Goal: Information Seeking & Learning: Find specific fact

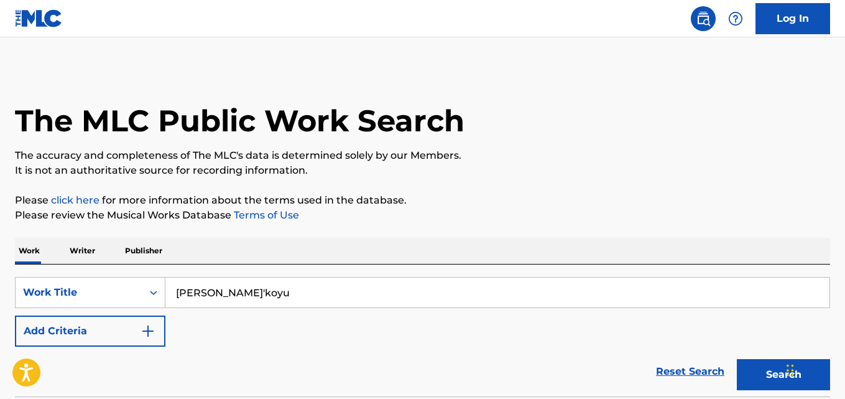
type input "[PERSON_NAME]'koyu"
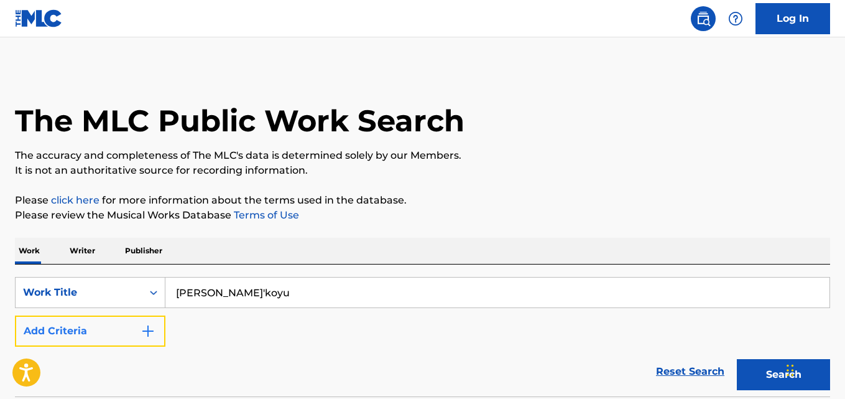
drag, startPoint x: 139, startPoint y: 325, endPoint x: 158, endPoint y: 330, distance: 20.1
click at [139, 327] on button "Add Criteria" at bounding box center [90, 330] width 151 height 31
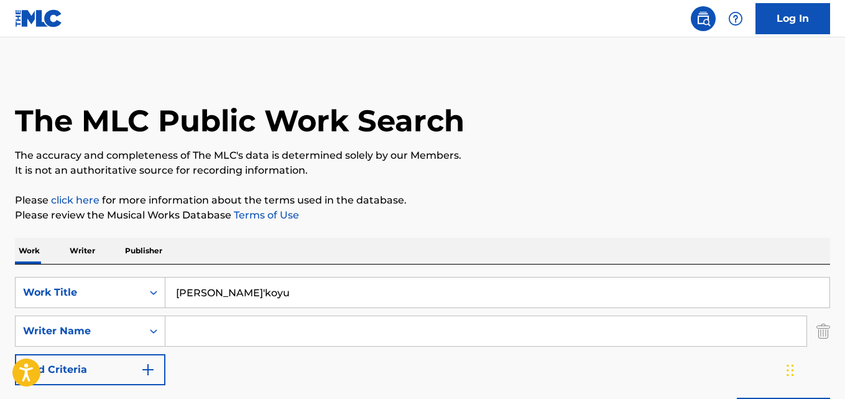
click at [226, 334] on input "Search Form" at bounding box center [485, 331] width 641 height 30
drag, startPoint x: 190, startPoint y: 332, endPoint x: 112, endPoint y: 332, distance: 78.4
click at [112, 332] on div "SearchWithCriteriae73ebfe2-321d-4140-90bc-5b484debed48 Writer Name [PERSON_NAME]" at bounding box center [422, 330] width 815 height 31
drag, startPoint x: 254, startPoint y: 324, endPoint x: 105, endPoint y: 330, distance: 149.4
click at [105, 330] on div "SearchWithCriteriae73ebfe2-321d-4140-90bc-5b484debed48 Writer Name [PERSON_NAME]" at bounding box center [422, 330] width 815 height 31
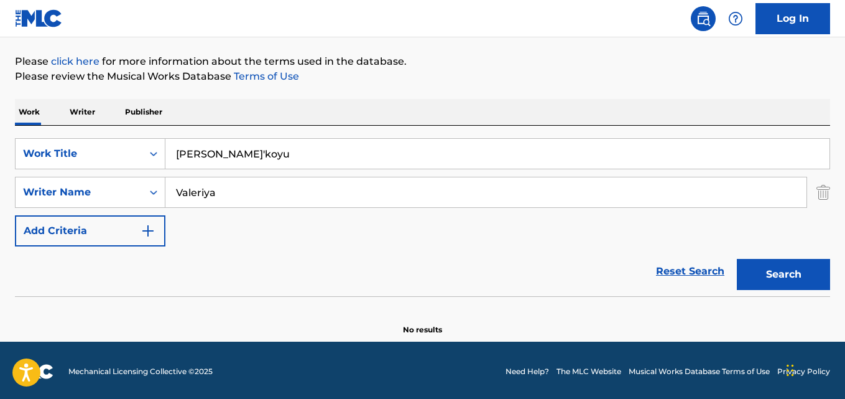
scroll to position [141, 0]
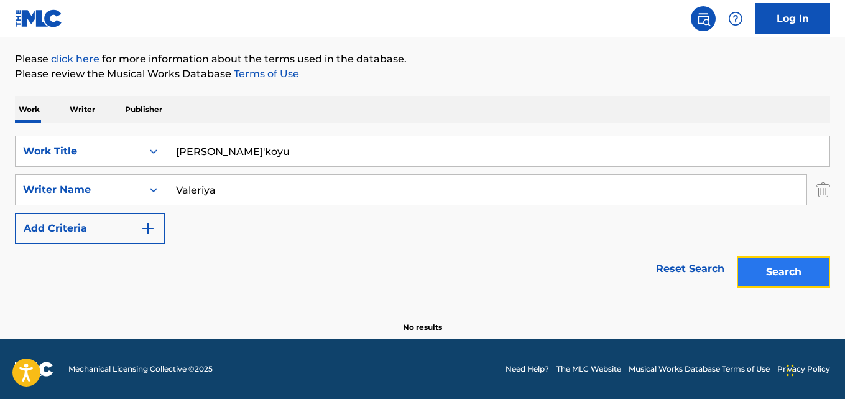
click at [768, 256] on button "Search" at bounding box center [783, 271] width 93 height 31
paste input "[PERSON_NAME]'koyu"
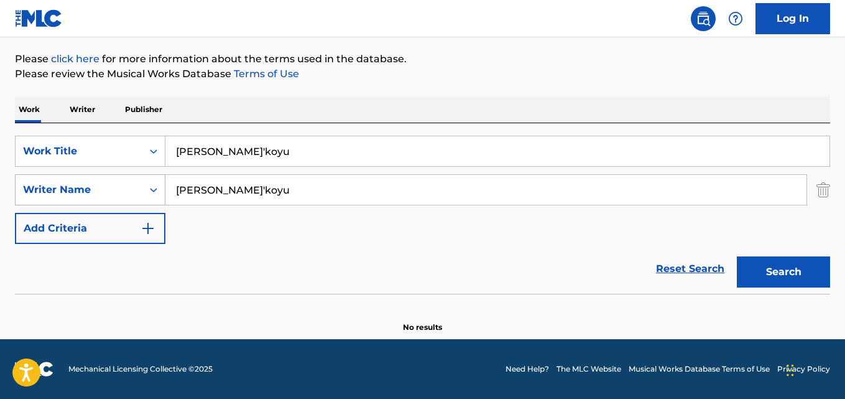
click at [737, 256] on button "Search" at bounding box center [783, 271] width 93 height 31
drag, startPoint x: 195, startPoint y: 205, endPoint x: 136, endPoint y: 207, distance: 59.7
click at [136, 207] on div "SearchWithCriteria7d18ebe3-0d01-4493-b18f-072dc5781019 Work Title [PERSON_NAME]…" at bounding box center [422, 190] width 815 height 108
click at [737, 256] on button "Search" at bounding box center [783, 271] width 93 height 31
drag, startPoint x: 246, startPoint y: 191, endPoint x: 158, endPoint y: 205, distance: 88.8
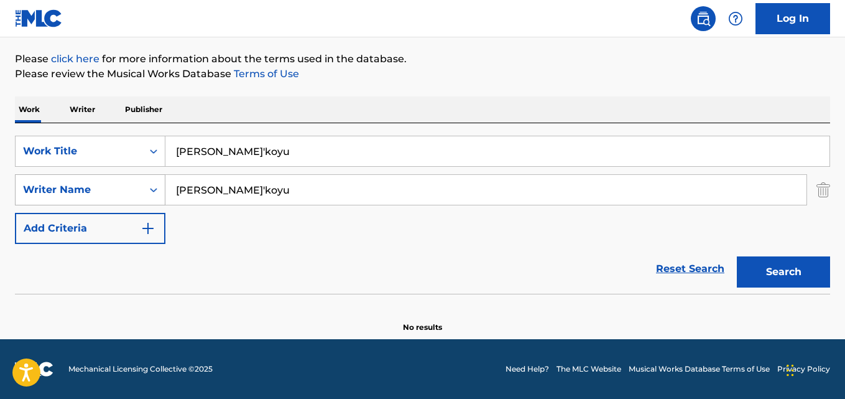
click at [158, 205] on div "SearchWithCriteriae73ebfe2-321d-4140-90bc-5b484debed48 Writer Name [PERSON_NAME]" at bounding box center [422, 189] width 815 height 31
paste input "[PERSON_NAME]"
type input "[PERSON_NAME]"
click at [737, 256] on button "Search" at bounding box center [783, 271] width 93 height 31
click at [665, 271] on link "Reset Search" at bounding box center [690, 268] width 81 height 27
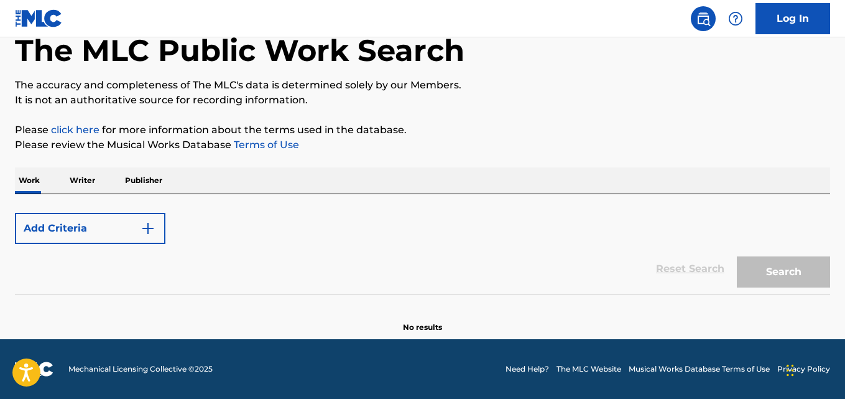
scroll to position [103, 0]
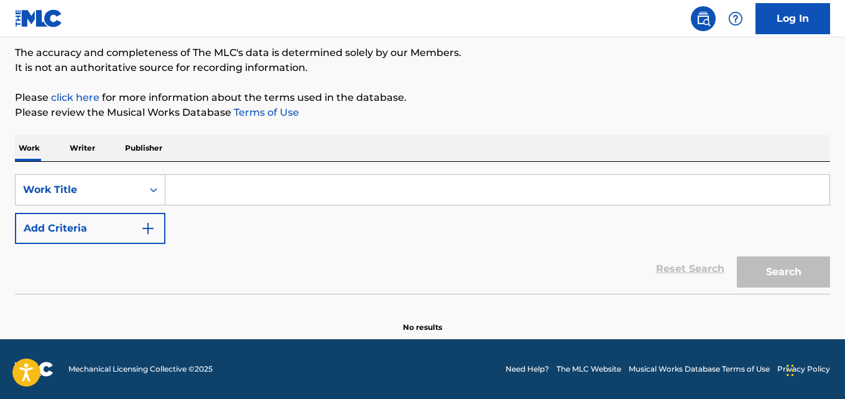
click at [414, 228] on div "SearchWithCriteria7d18ebe3-0d01-4493-b18f-072dc5781019 Work Title Add Criteria" at bounding box center [422, 209] width 815 height 70
click at [234, 183] on input "Search Form" at bounding box center [497, 190] width 664 height 30
paste input "Pressure"
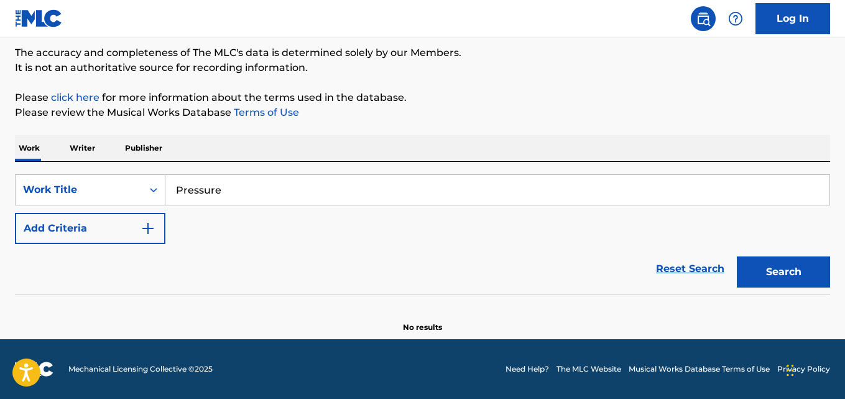
type input "Pressure"
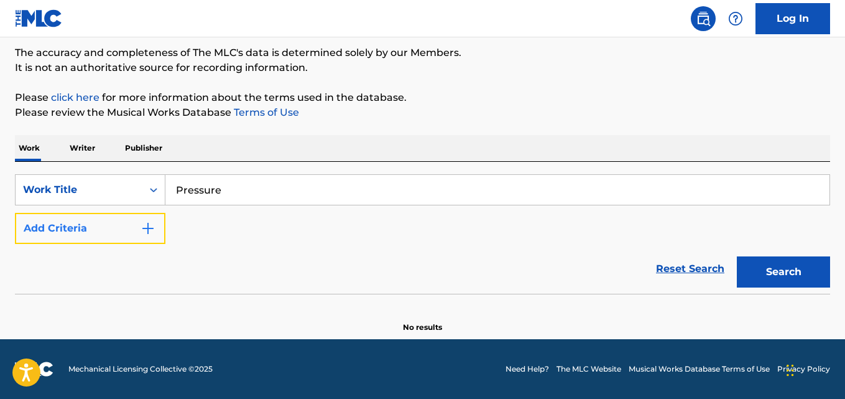
click at [134, 215] on button "Add Criteria" at bounding box center [90, 228] width 151 height 31
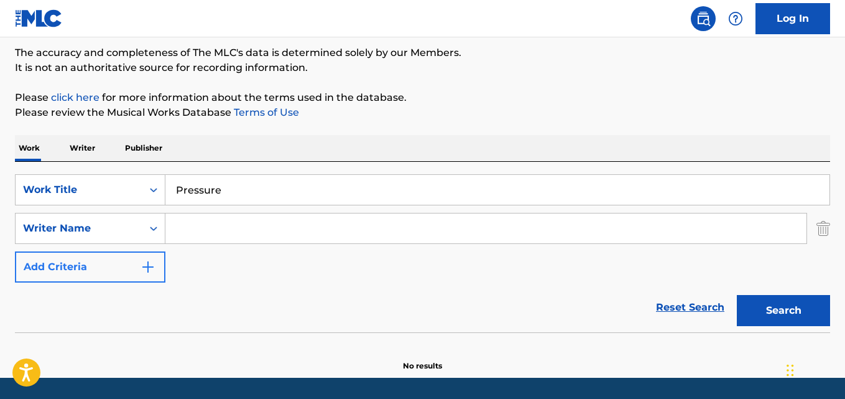
click at [203, 215] on input "Search Form" at bounding box center [485, 228] width 641 height 30
click at [737, 295] on button "Search" at bounding box center [783, 310] width 93 height 31
drag, startPoint x: 317, startPoint y: 230, endPoint x: 73, endPoint y: 239, distance: 244.0
click at [73, 239] on div "SearchWithCriteriae73ebfe2-321d-4140-90bc-5b484debed48 Writer Name [PERSON_NAME]" at bounding box center [422, 228] width 815 height 31
paste input "[PERSON_NAME]"
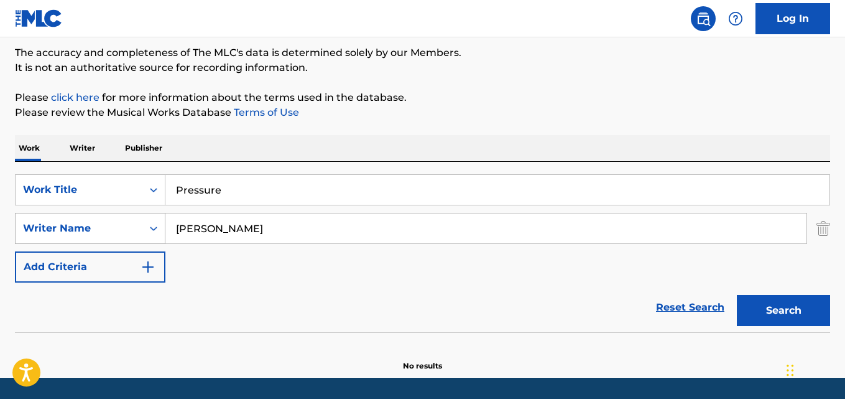
click at [737, 295] on button "Search" at bounding box center [783, 310] width 93 height 31
drag, startPoint x: 208, startPoint y: 236, endPoint x: 117, endPoint y: 236, distance: 90.8
click at [117, 236] on div "SearchWithCriteriae73ebfe2-321d-4140-90bc-5b484debed48 Writer Name [PERSON_NAME]" at bounding box center [422, 228] width 815 height 31
click at [737, 295] on button "Search" at bounding box center [783, 310] width 93 height 31
click at [761, 295] on button "Search" at bounding box center [783, 310] width 93 height 31
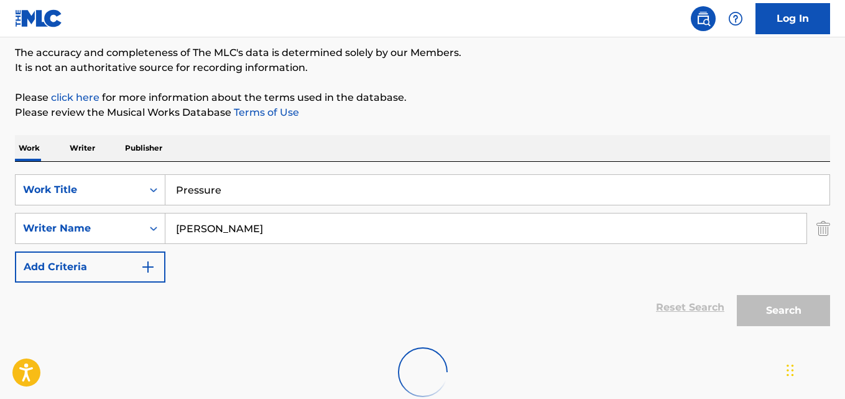
click at [268, 224] on input "[PERSON_NAME]" at bounding box center [485, 228] width 641 height 30
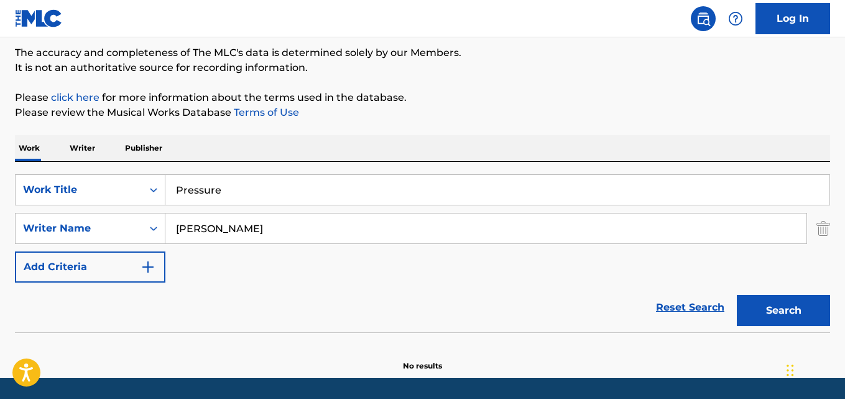
drag, startPoint x: 225, startPoint y: 236, endPoint x: 132, endPoint y: 249, distance: 94.2
click at [132, 249] on div "SearchWithCriteria7d18ebe3-0d01-4493-b18f-072dc5781019 Work Title Pressure Sear…" at bounding box center [422, 228] width 815 height 108
paste input "Toothtaker"
click at [737, 295] on button "Search" at bounding box center [783, 310] width 93 height 31
drag, startPoint x: 327, startPoint y: 233, endPoint x: 142, endPoint y: 260, distance: 186.7
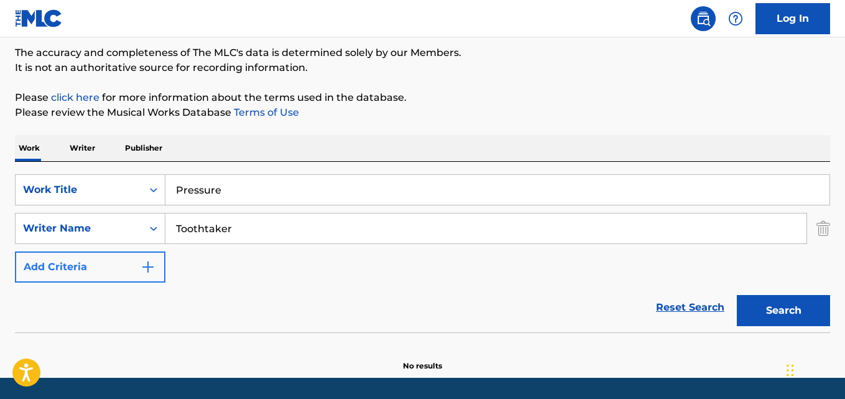
click at [138, 258] on div "SearchWithCriteria7d18ebe3-0d01-4493-b18f-072dc5781019 Work Title Pressure Sear…" at bounding box center [422, 228] width 815 height 108
paste input "[PERSON_NAME]"
type input "[PERSON_NAME]"
click at [737, 295] on button "Search" at bounding box center [783, 310] width 93 height 31
